Goal: Navigation & Orientation: Find specific page/section

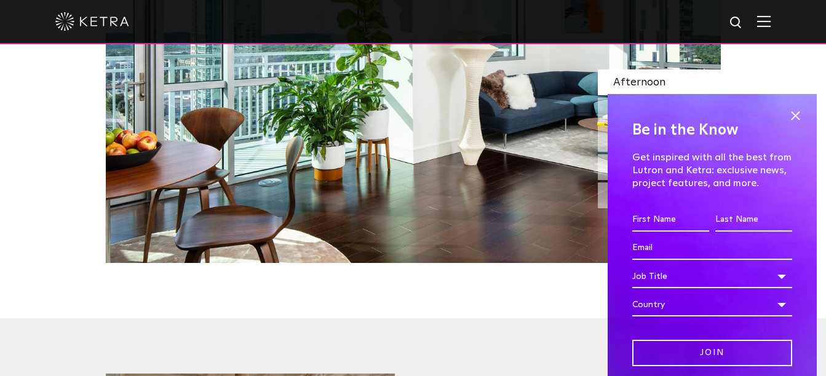
scroll to position [1579, 0]
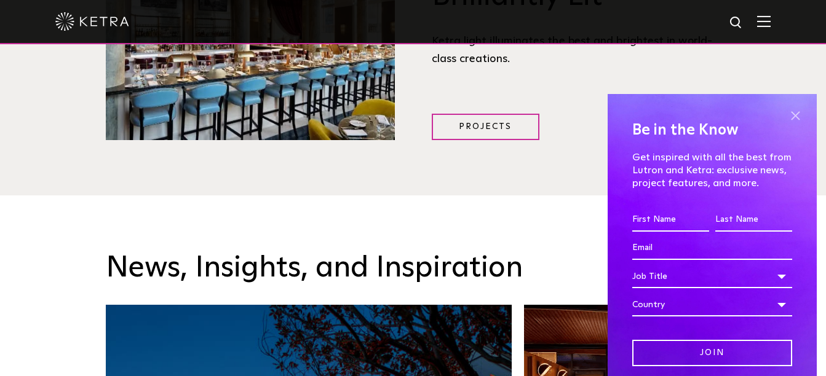
click at [786, 118] on span at bounding box center [795, 115] width 18 height 18
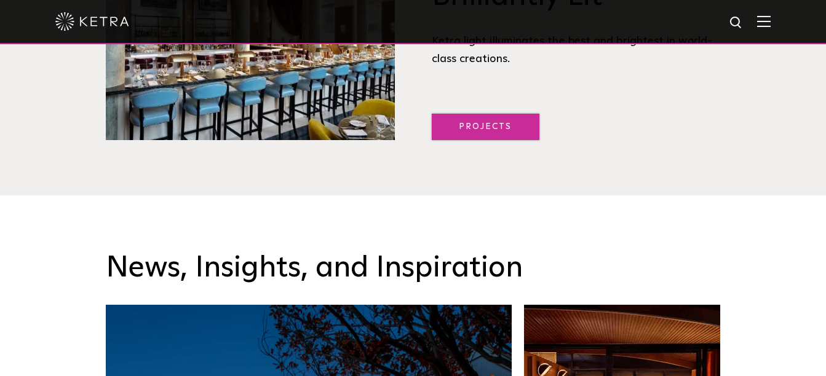
click at [484, 130] on link "Projects" at bounding box center [486, 127] width 108 height 26
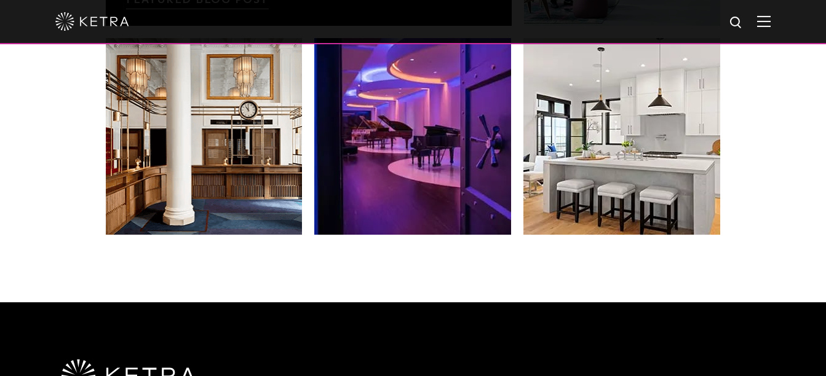
scroll to position [2156, 0]
